Goal: Transaction & Acquisition: Obtain resource

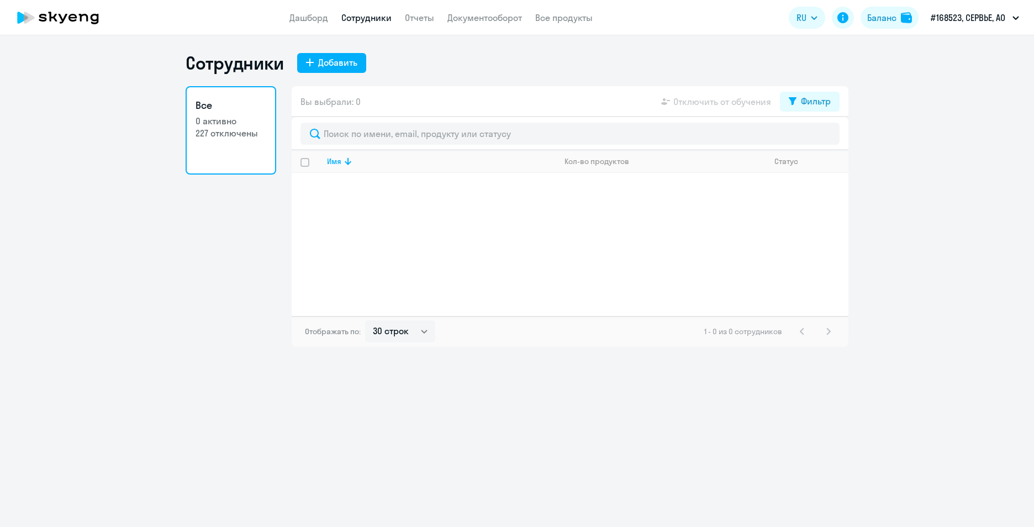
select select "30"
click at [1019, 16] on button "#168523, СЕРВЬЕ, АО" at bounding box center [974, 17] width 99 height 27
click at [421, 15] on link "Отчеты" at bounding box center [419, 17] width 29 height 11
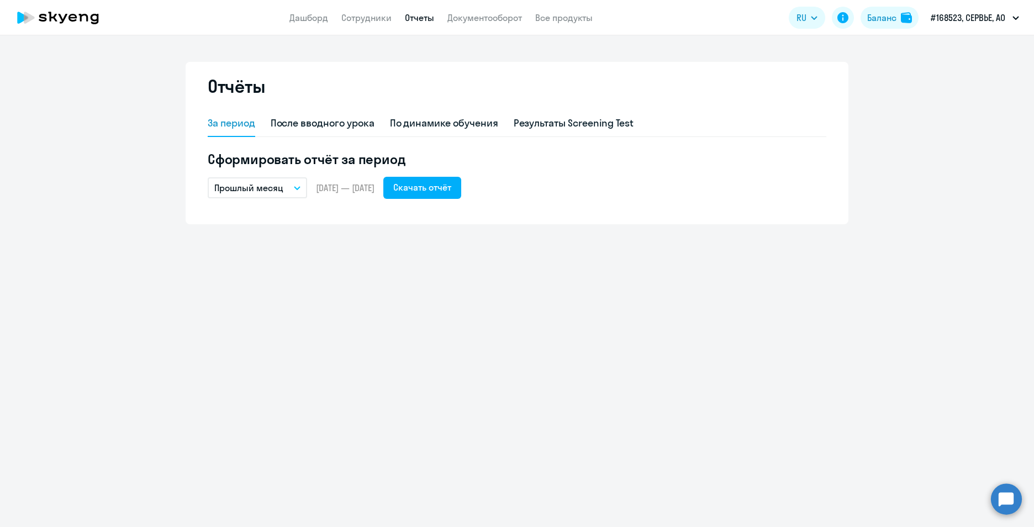
click at [270, 186] on p "Прошлый месяц" at bounding box center [248, 187] width 69 height 13
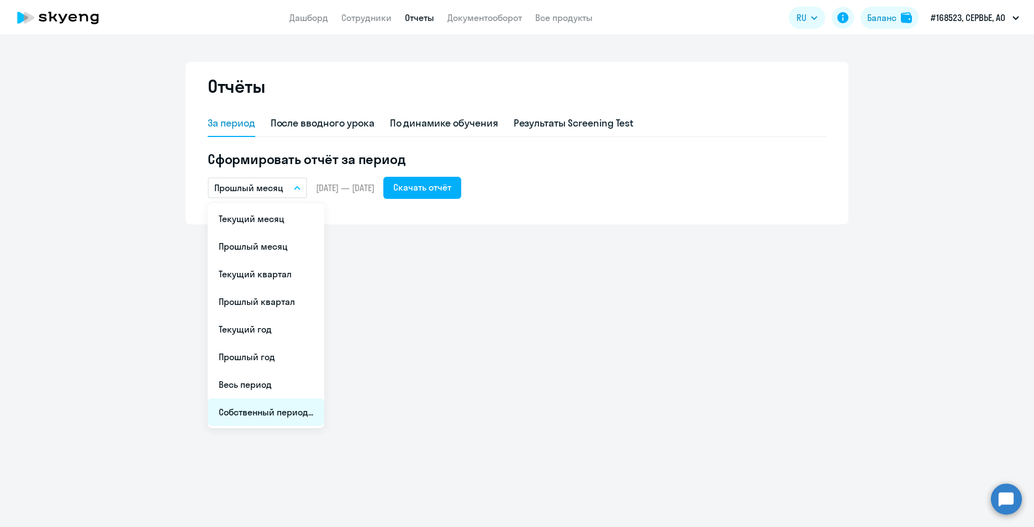
click at [284, 411] on li "Собственный период..." at bounding box center [266, 412] width 117 height 28
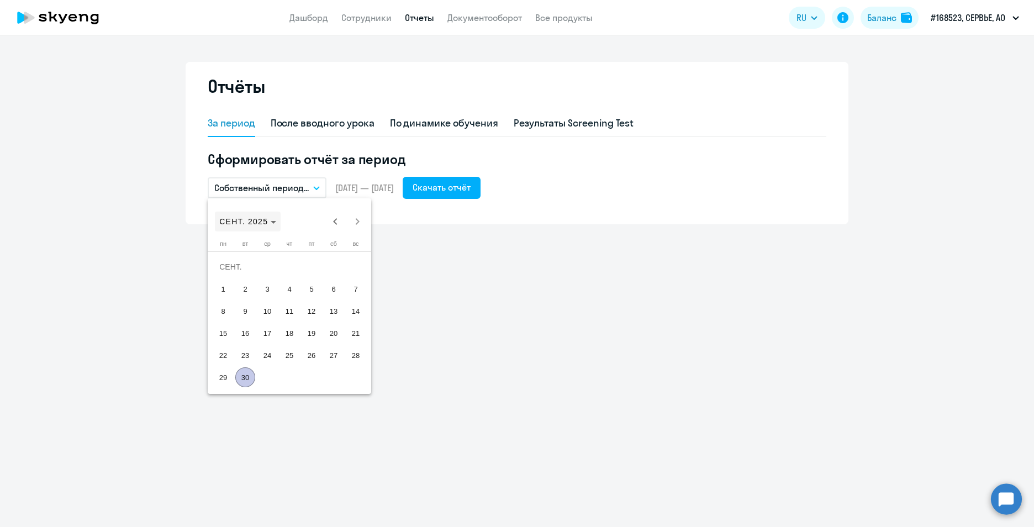
click at [275, 219] on span "СЕНТ. 2025" at bounding box center [247, 221] width 57 height 9
click at [301, 366] on span "2024" at bounding box center [309, 366] width 35 height 20
click at [225, 321] on span "СЕНТ." at bounding box center [231, 322] width 35 height 20
click at [355, 222] on span "Next month" at bounding box center [357, 222] width 22 height 22
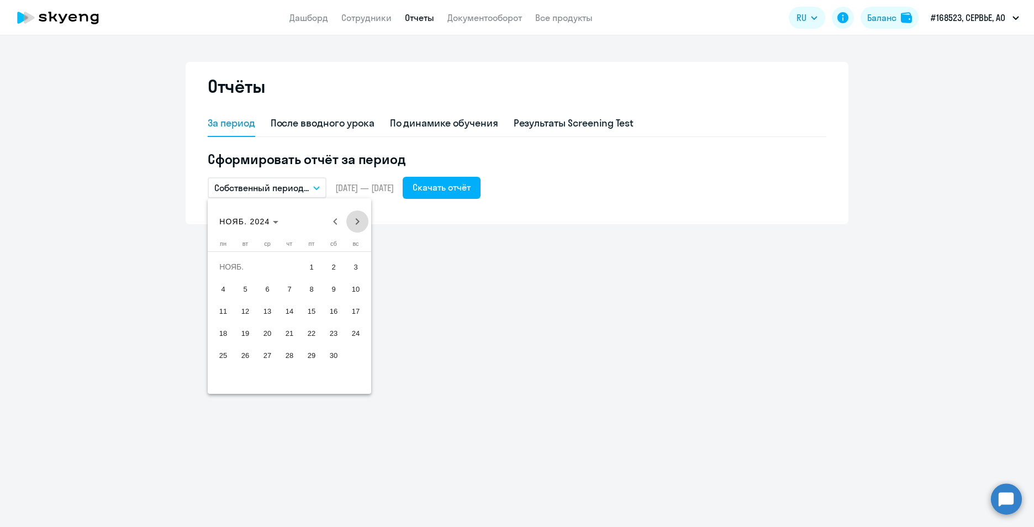
click at [355, 222] on span "Next month" at bounding box center [357, 222] width 22 height 22
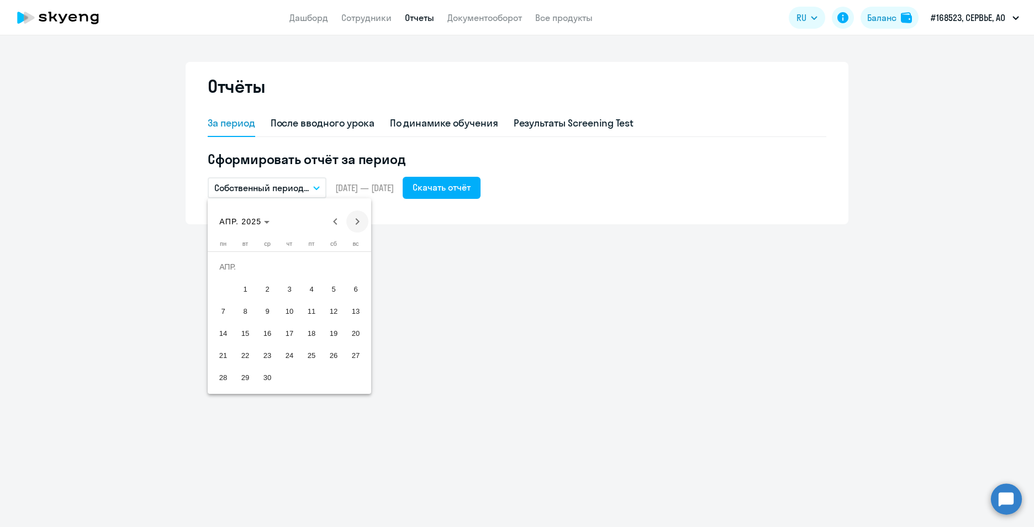
click at [355, 222] on span "Next month" at bounding box center [357, 222] width 22 height 22
click at [218, 376] on span "30" at bounding box center [223, 377] width 20 height 20
click at [337, 217] on span "Previous month" at bounding box center [335, 222] width 22 height 22
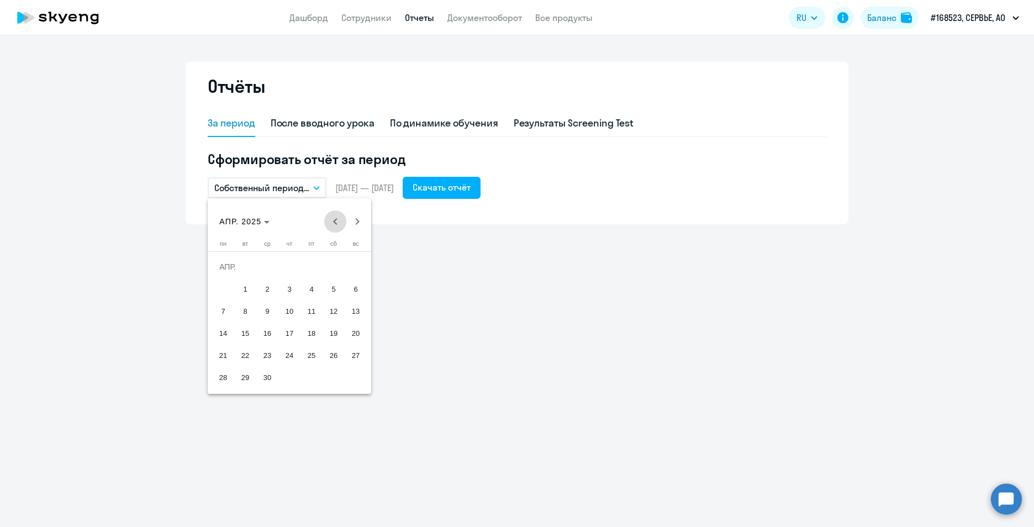
click at [337, 217] on span "Previous month" at bounding box center [335, 222] width 22 height 22
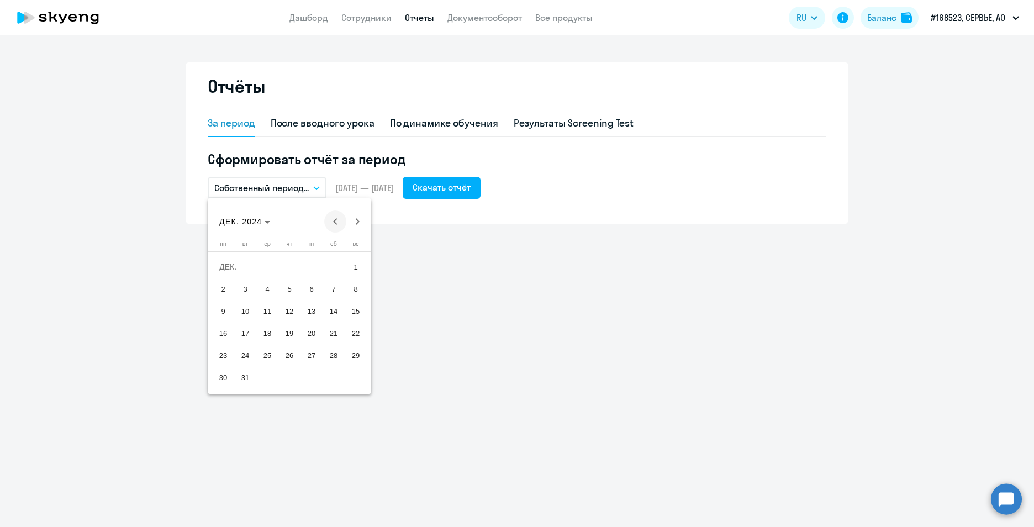
click at [337, 217] on span "Previous month" at bounding box center [335, 222] width 22 height 22
click at [351, 265] on span "1" at bounding box center [356, 267] width 20 height 20
click at [355, 220] on span "Next month" at bounding box center [357, 222] width 22 height 22
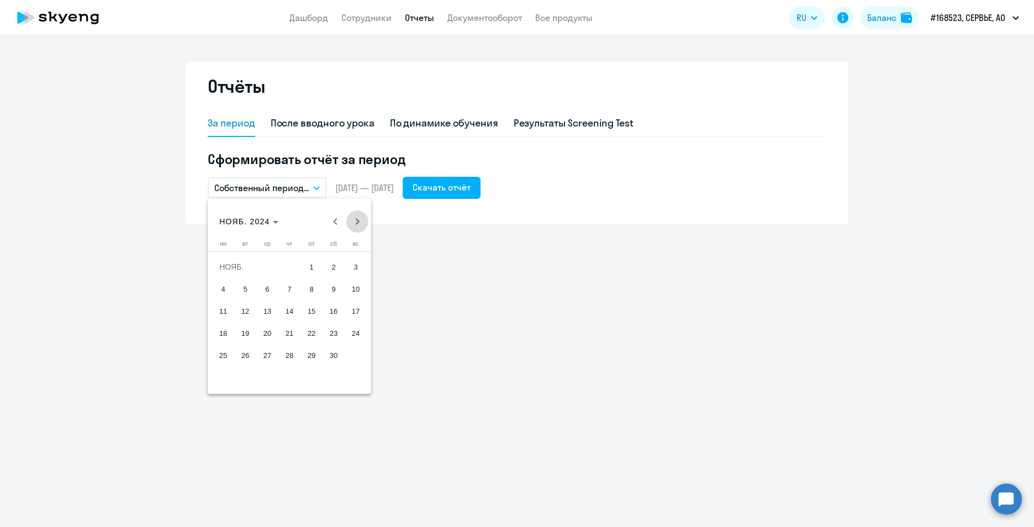
click at [355, 220] on span "Next month" at bounding box center [357, 222] width 22 height 22
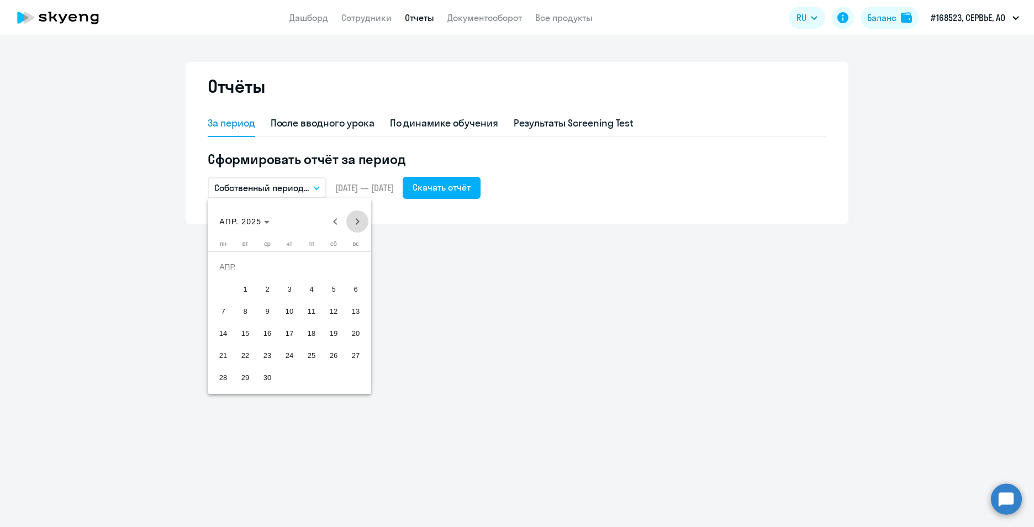
click at [355, 220] on span "Next month" at bounding box center [357, 222] width 22 height 22
click at [219, 377] on span "30" at bounding box center [223, 377] width 20 height 20
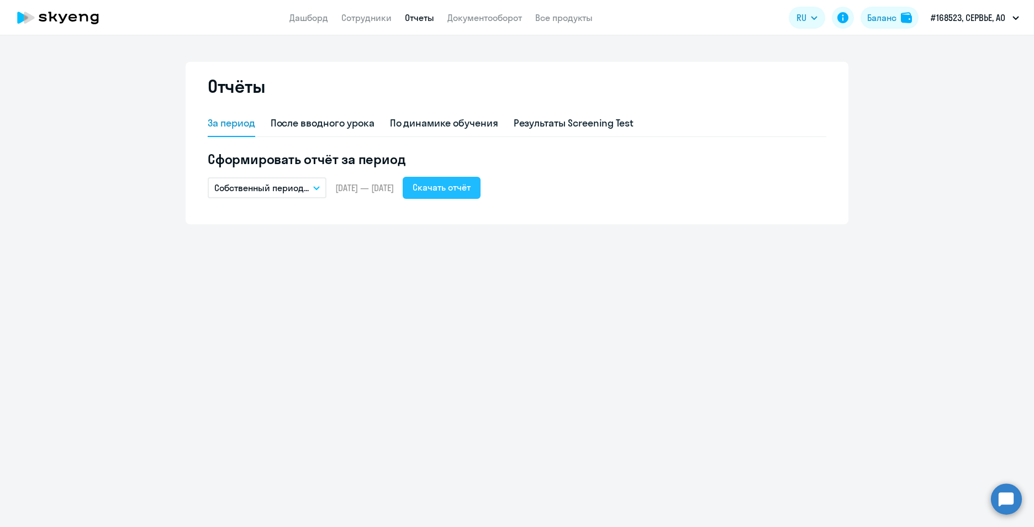
click at [471, 190] on div "Скачать отчёт" at bounding box center [442, 187] width 58 height 13
